Goal: Information Seeking & Learning: Understand process/instructions

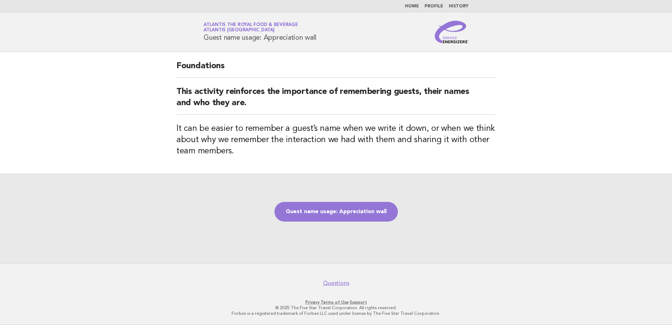
click at [456, 39] on img at bounding box center [452, 32] width 34 height 22
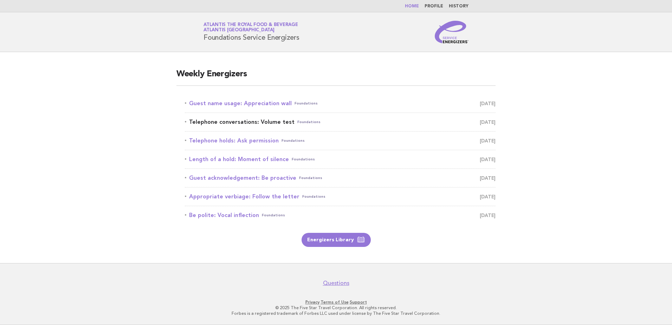
click at [234, 124] on link "Telephone conversations: Volume test Foundations August 19" at bounding box center [340, 122] width 311 height 10
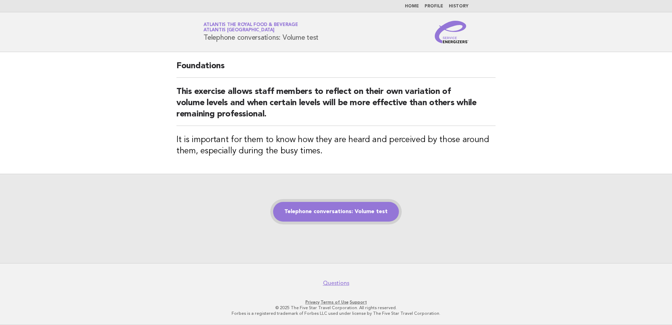
click at [359, 218] on link "Telephone conversations: Volume test" at bounding box center [336, 212] width 126 height 20
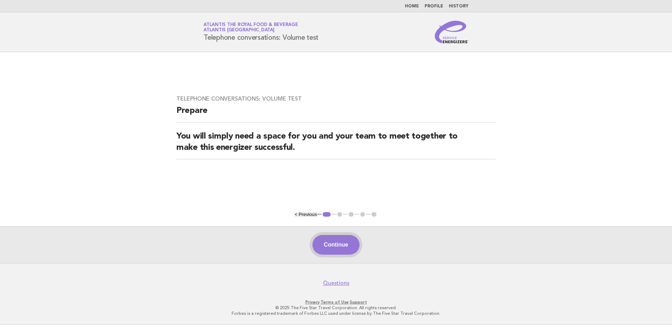
click at [325, 240] on button "Continue" at bounding box center [335, 245] width 47 height 20
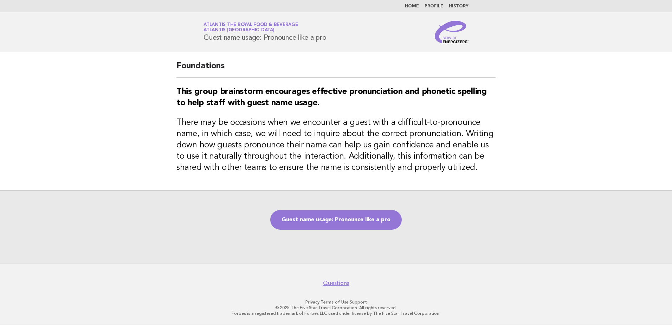
click at [459, 42] on img at bounding box center [452, 32] width 34 height 22
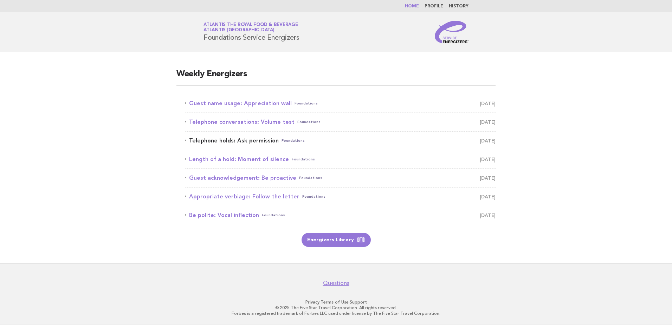
click at [234, 142] on link "Telephone holds: Ask permission Foundations August 20" at bounding box center [340, 141] width 311 height 10
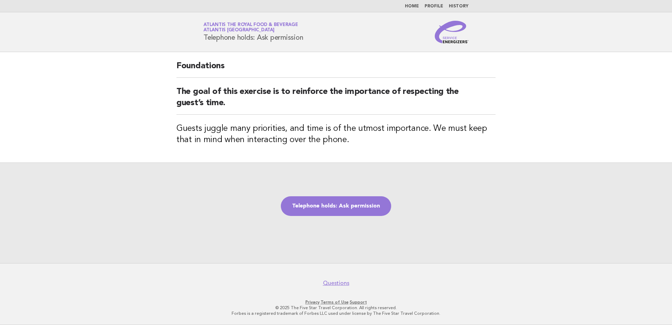
click at [466, 40] on img at bounding box center [452, 32] width 34 height 22
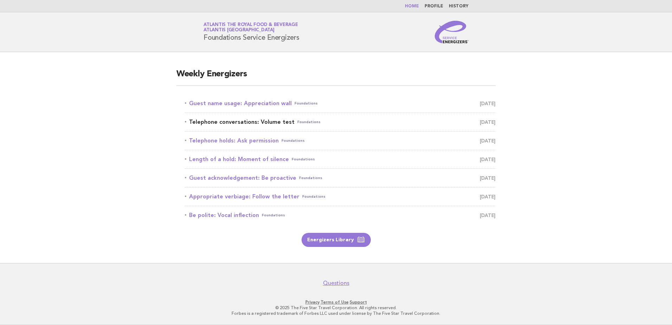
click at [235, 121] on link "Telephone conversations: Volume test Foundations August 19" at bounding box center [340, 122] width 311 height 10
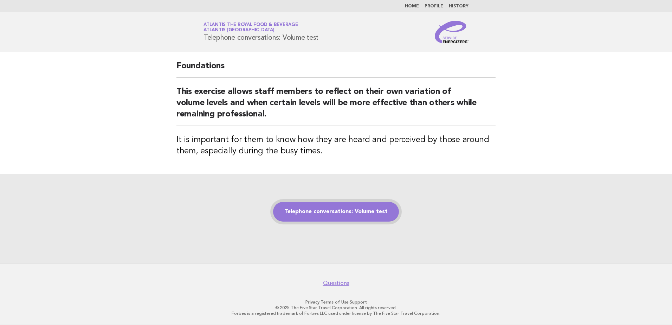
click at [367, 204] on link "Telephone conversations: Volume test" at bounding box center [336, 212] width 126 height 20
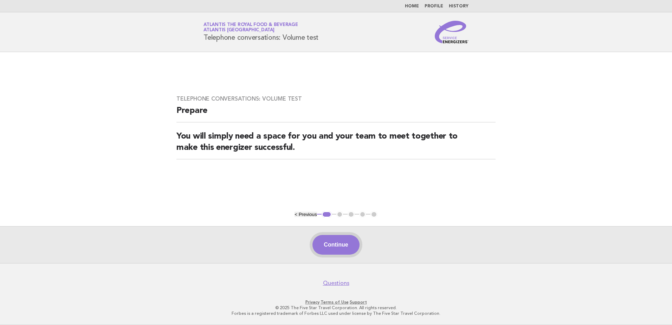
click at [335, 239] on button "Continue" at bounding box center [335, 245] width 47 height 20
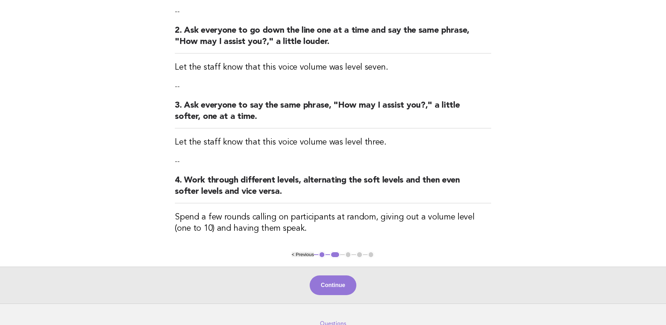
scroll to position [176, 0]
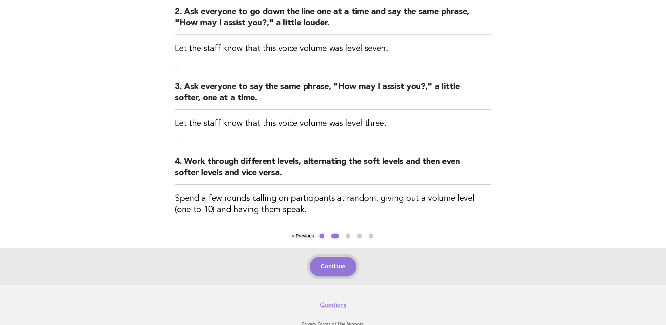
click at [345, 272] on button "Continue" at bounding box center [333, 266] width 47 height 20
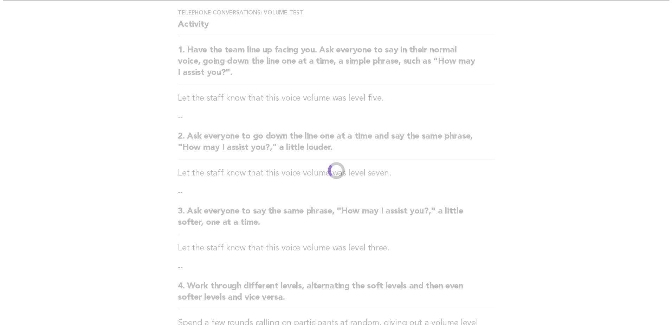
scroll to position [0, 0]
